Goal: Navigation & Orientation: Find specific page/section

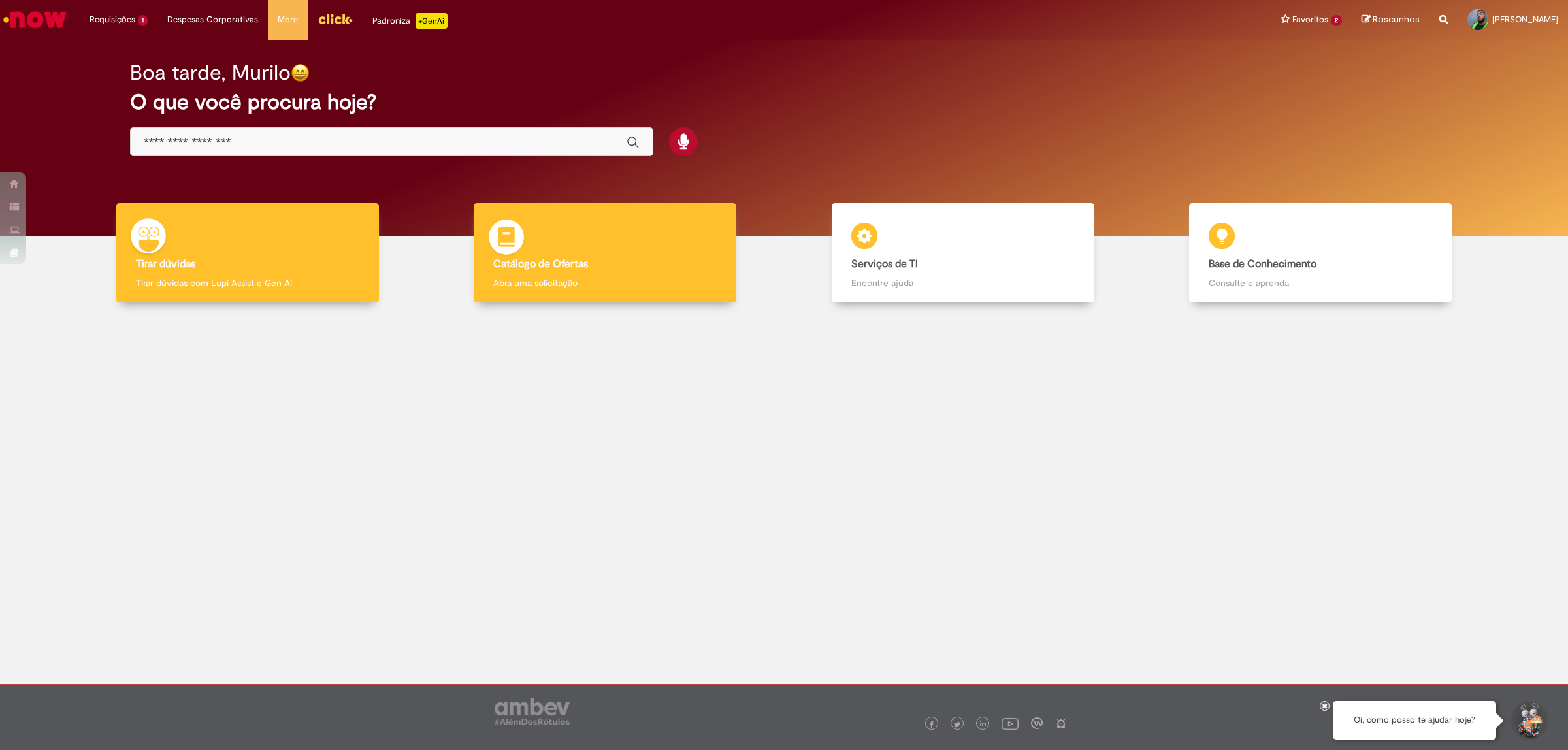
click at [614, 242] on div "Catálogo de Ofertas Catálogo de Ofertas Abra uma solicitação" at bounding box center [605, 252] width 263 height 100
click at [503, 243] on img at bounding box center [507, 239] width 40 height 40
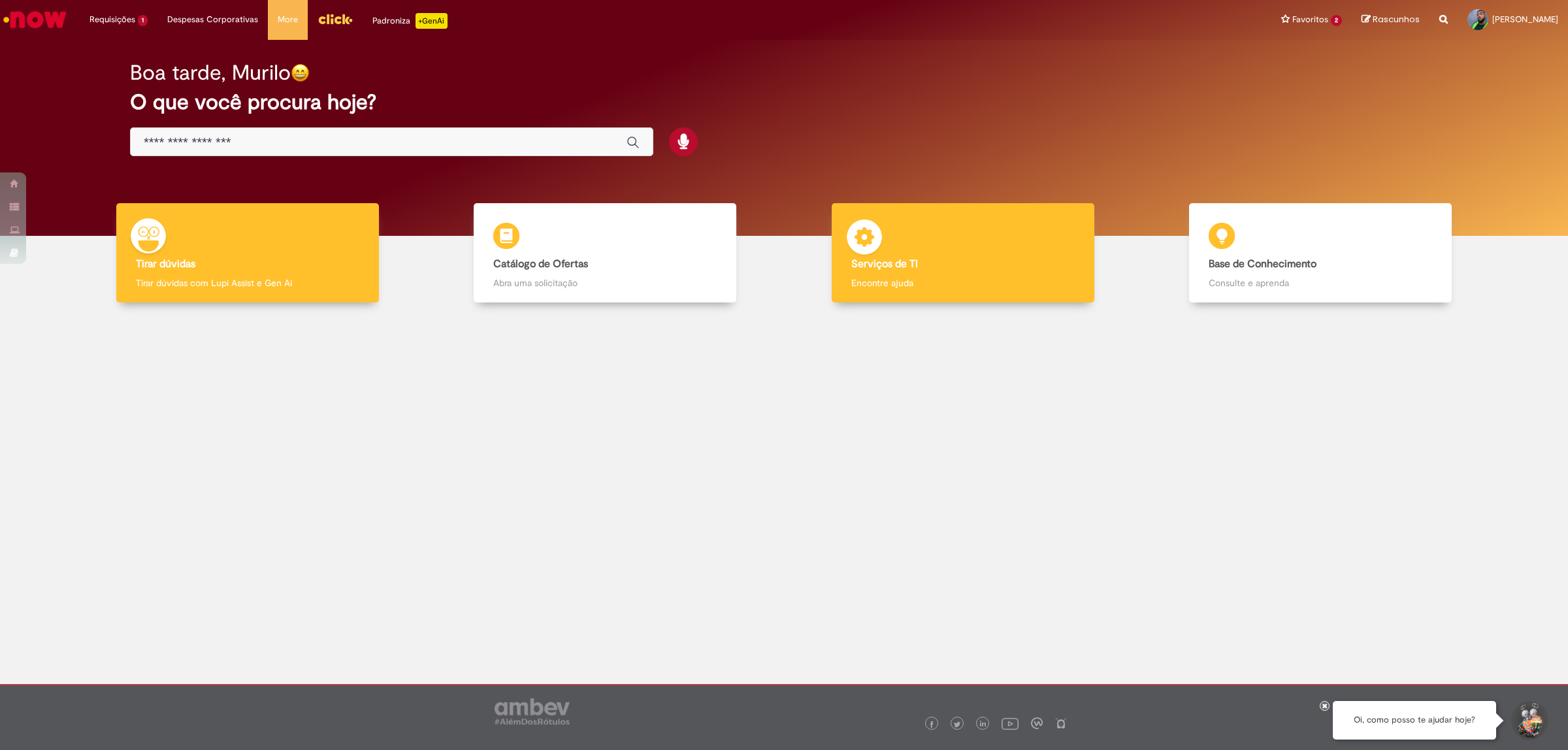
click at [909, 277] on p "Encontre ajuda" at bounding box center [963, 283] width 223 height 14
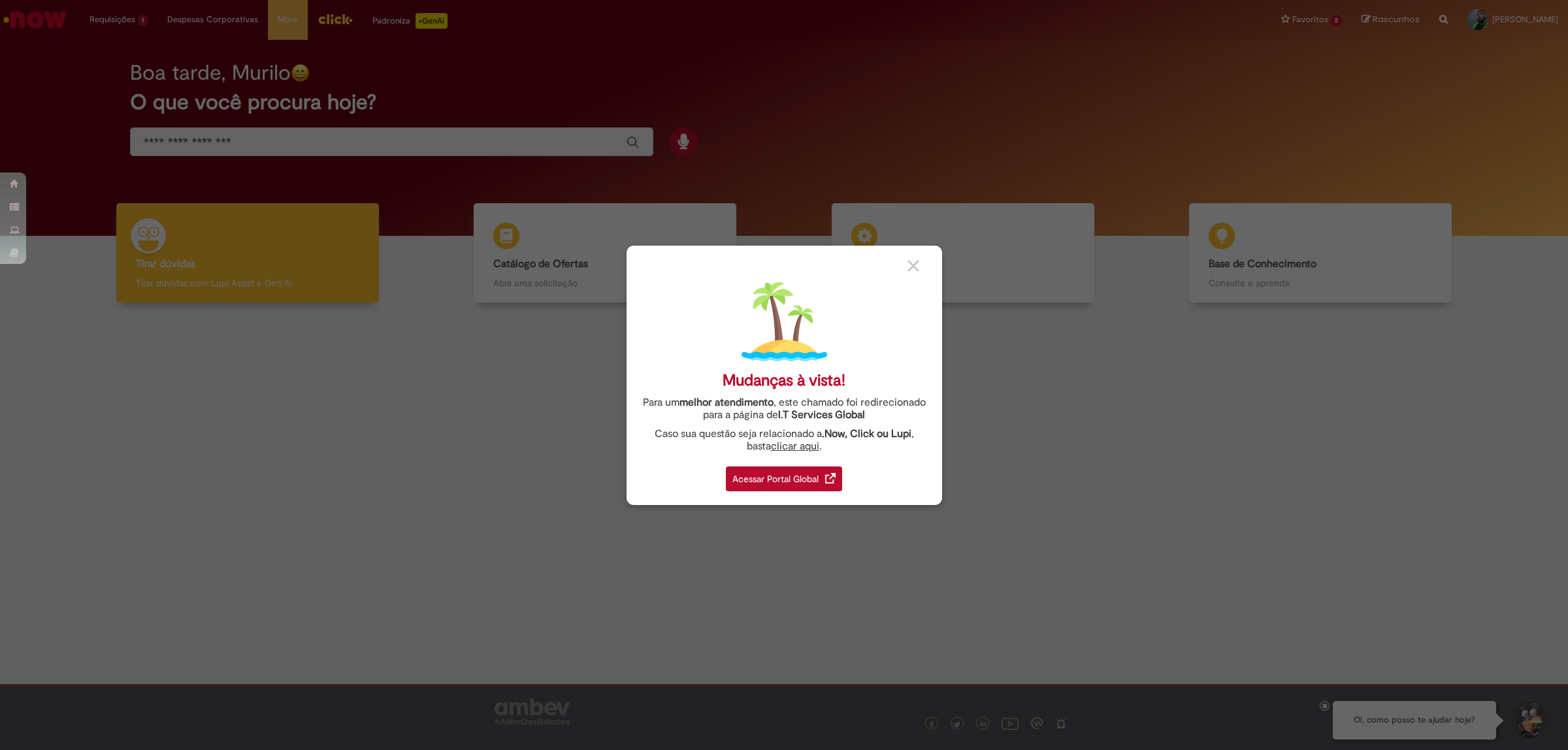
click at [809, 478] on div "Acessar Portal Global" at bounding box center [784, 479] width 116 height 25
